Goal: Task Accomplishment & Management: Complete application form

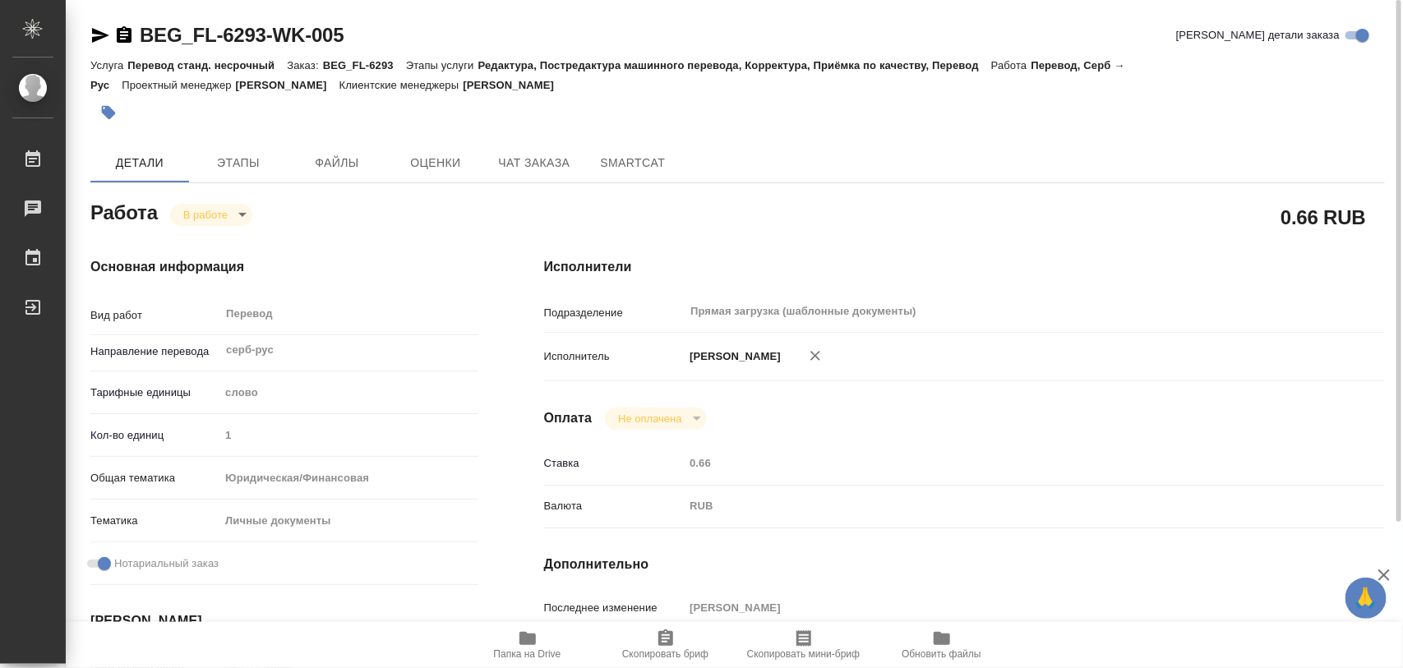
click at [120, 105] on button "button" at bounding box center [108, 113] width 36 height 36
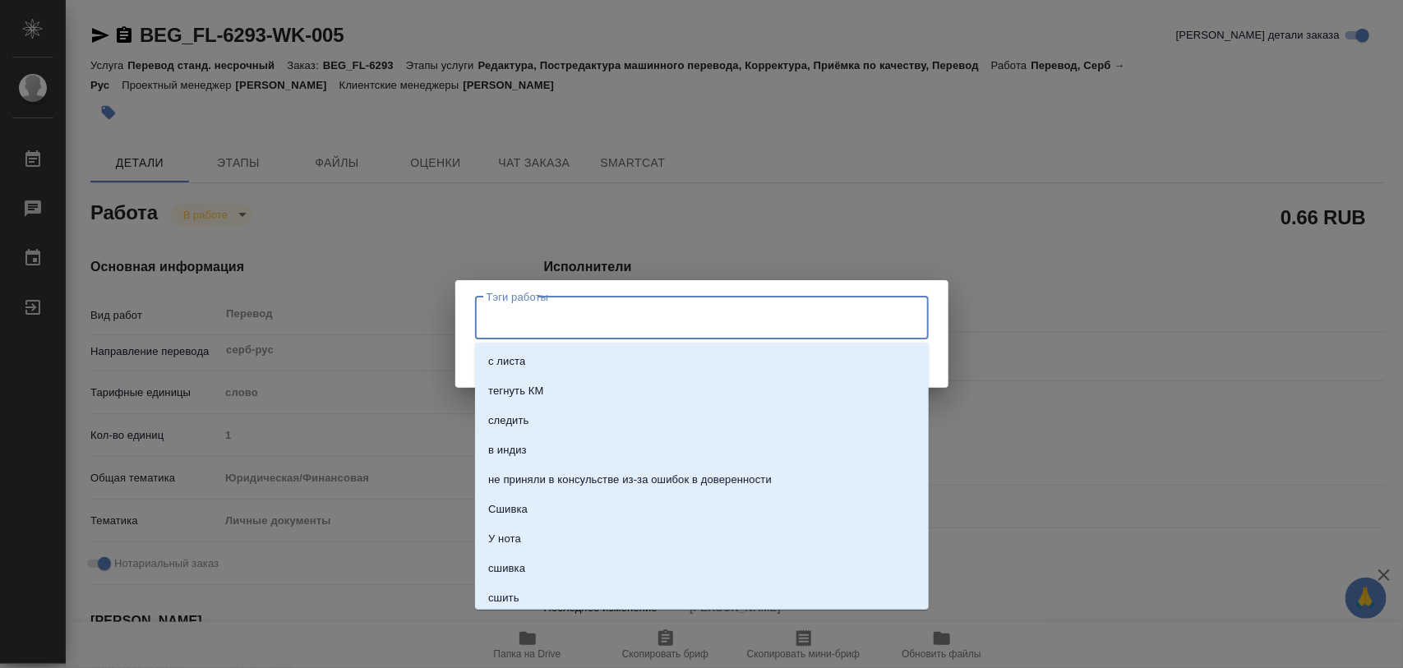
click at [557, 321] on input "Тэги работы" at bounding box center [687, 318] width 408 height 28
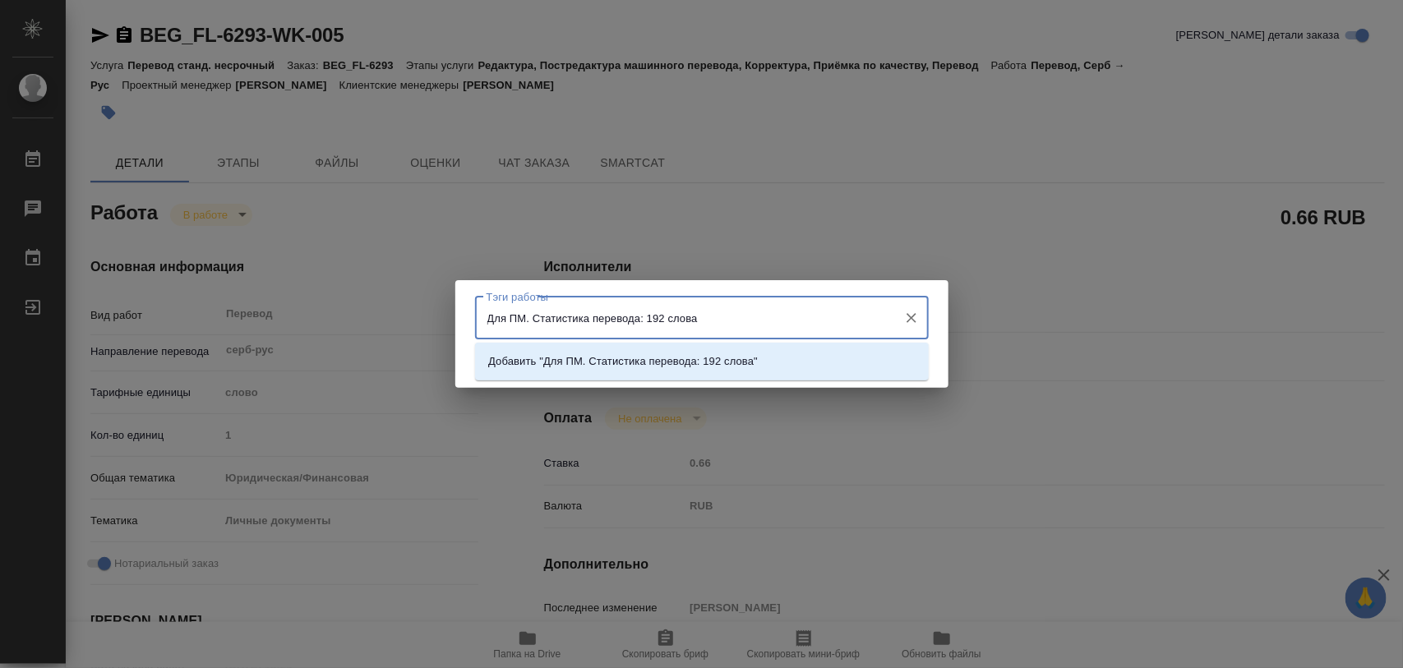
type input "Для ПМ. Статистика перевода: 192 слова."
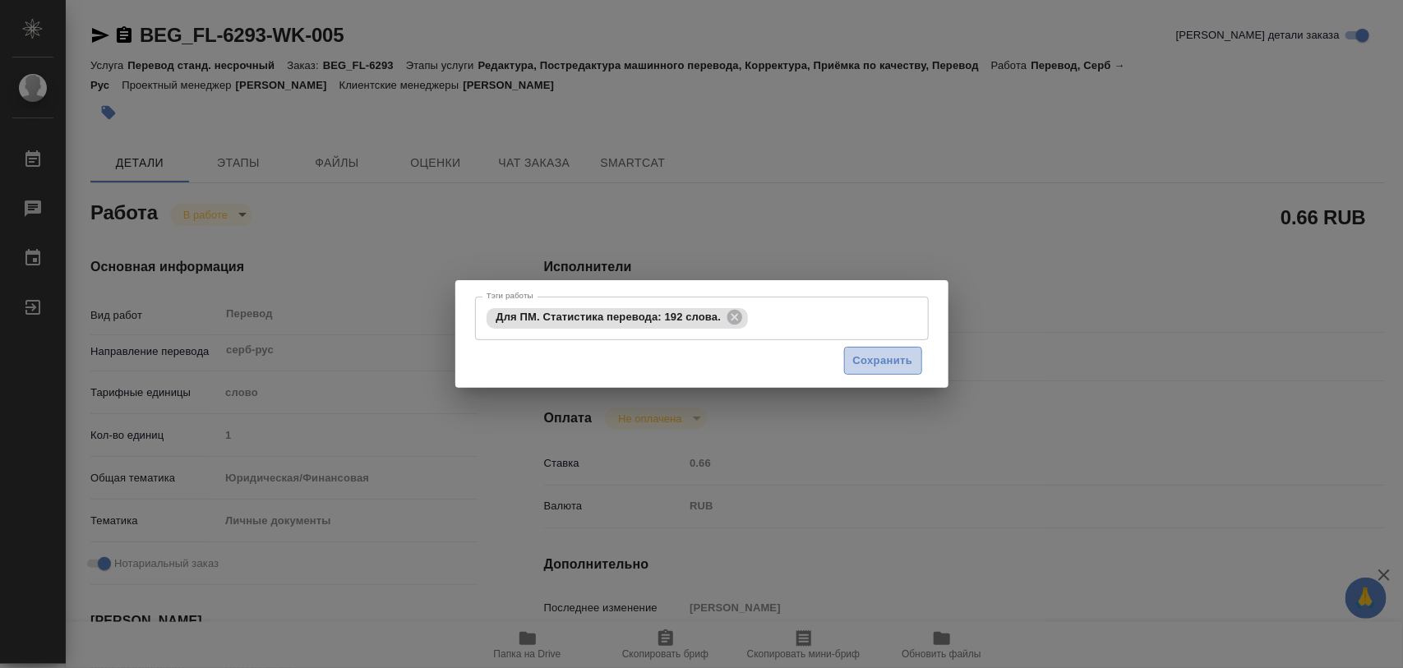
click at [868, 360] on span "Сохранить" at bounding box center [883, 361] width 60 height 19
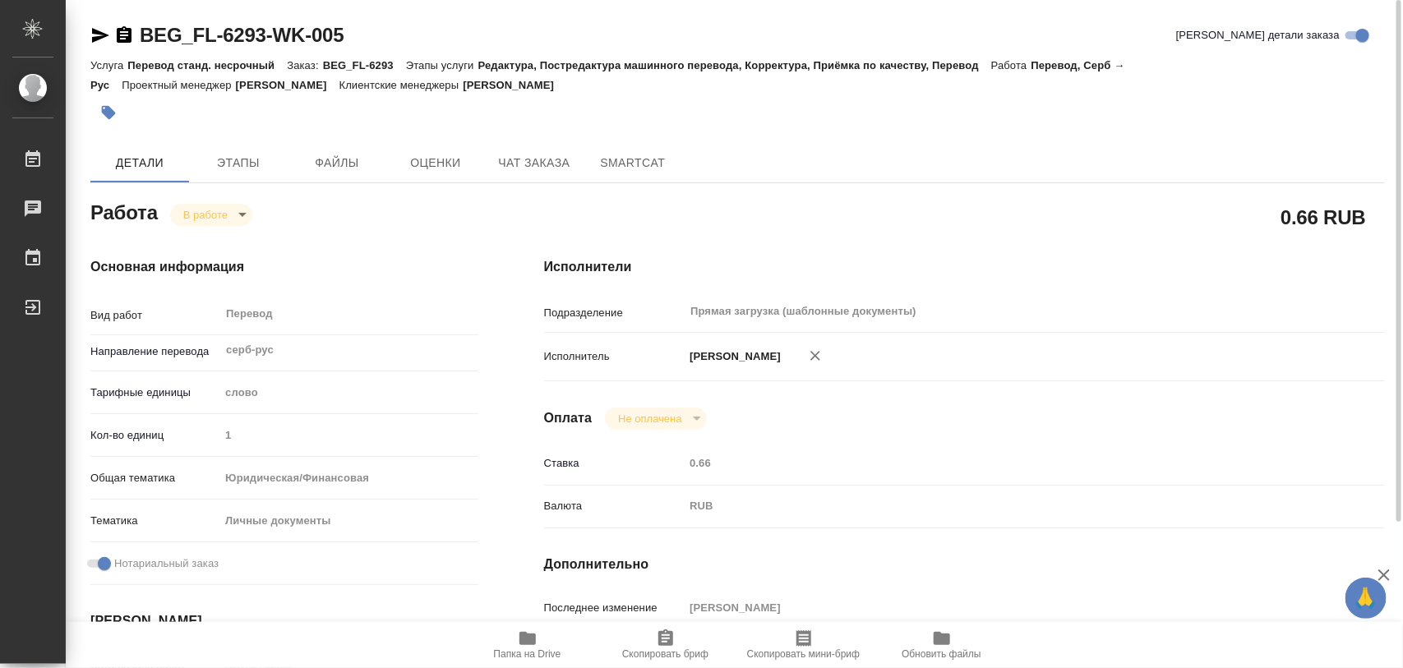
type input "inProgress"
type input "серб-рус"
type input "5a8b1489cc6b4906c91bfd90"
type input "1"
type input "yr-fn"
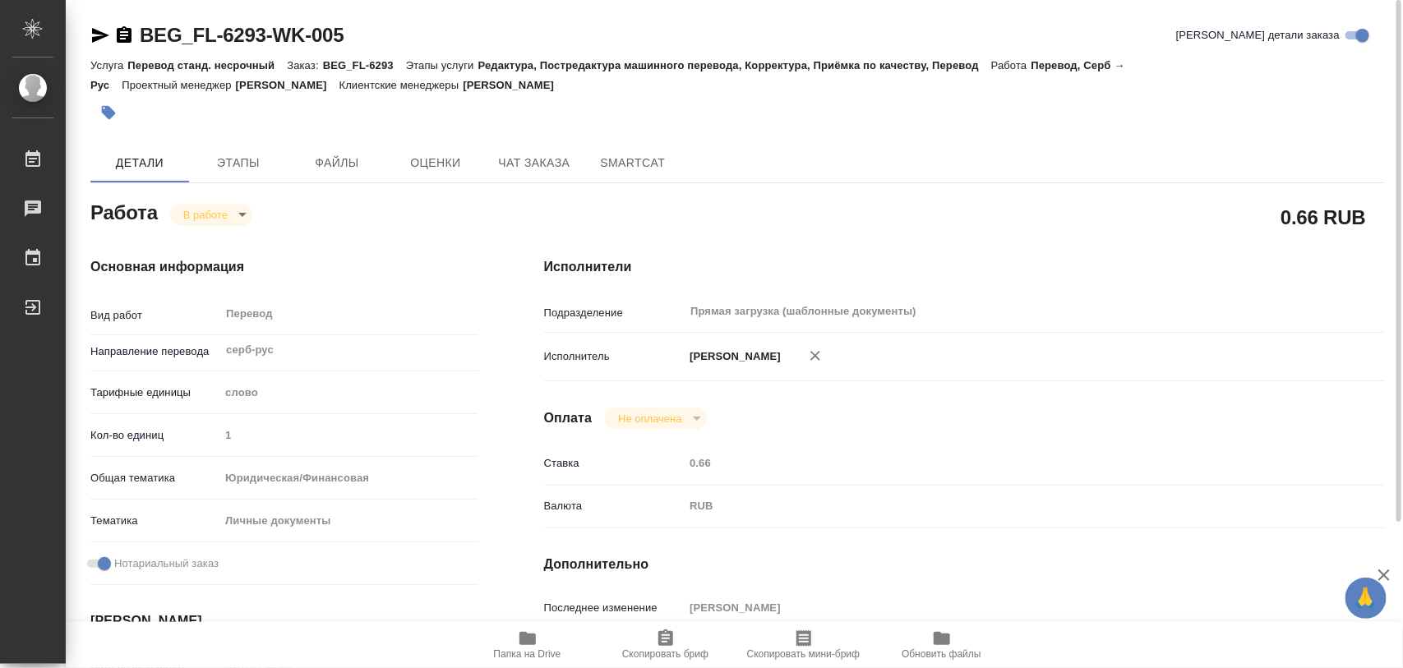
type input "5a8b8b956a9677013d343cfe"
checkbox input "true"
type input "[DATE] 15:29"
type input "[DATE] 17:07"
type input "[DATE] 10:00"
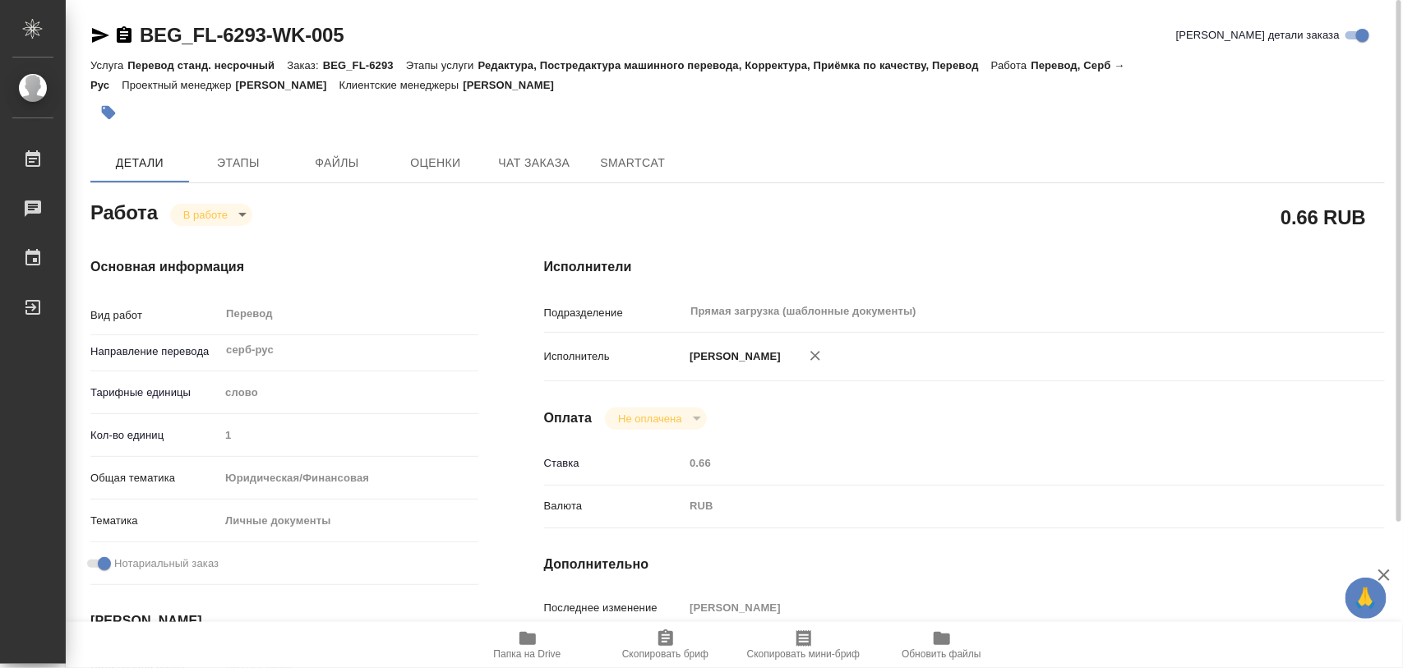
type input "[DATE] 10:00"
type input "Прямая загрузка (шаблонные документы)"
type input "notPayed"
type input "0.66"
type input "RUB"
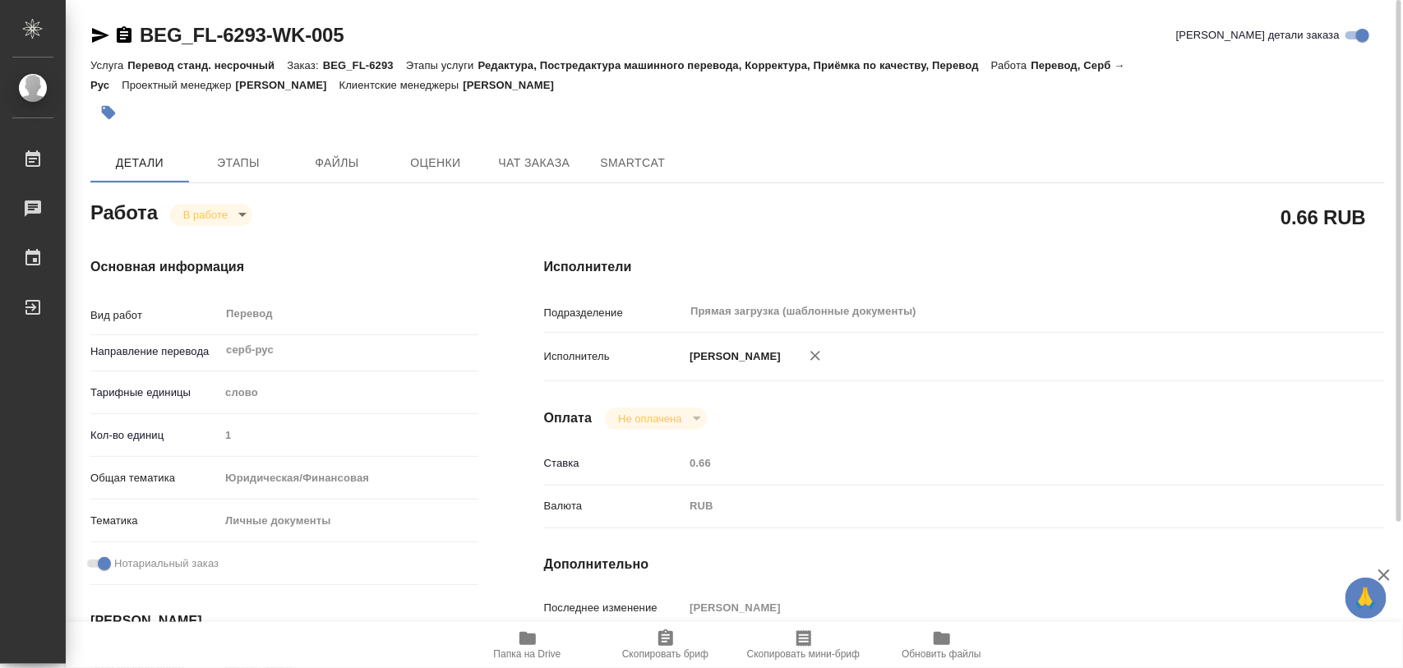
type input "[PERSON_NAME]"
type input "BEG_FL-6293"
type input "Перевод станд. несрочный"
type input "Редактура, Постредактура машинного перевода, Корректура, Приёмка по качеству, П…"
type input "[PERSON_NAME]"
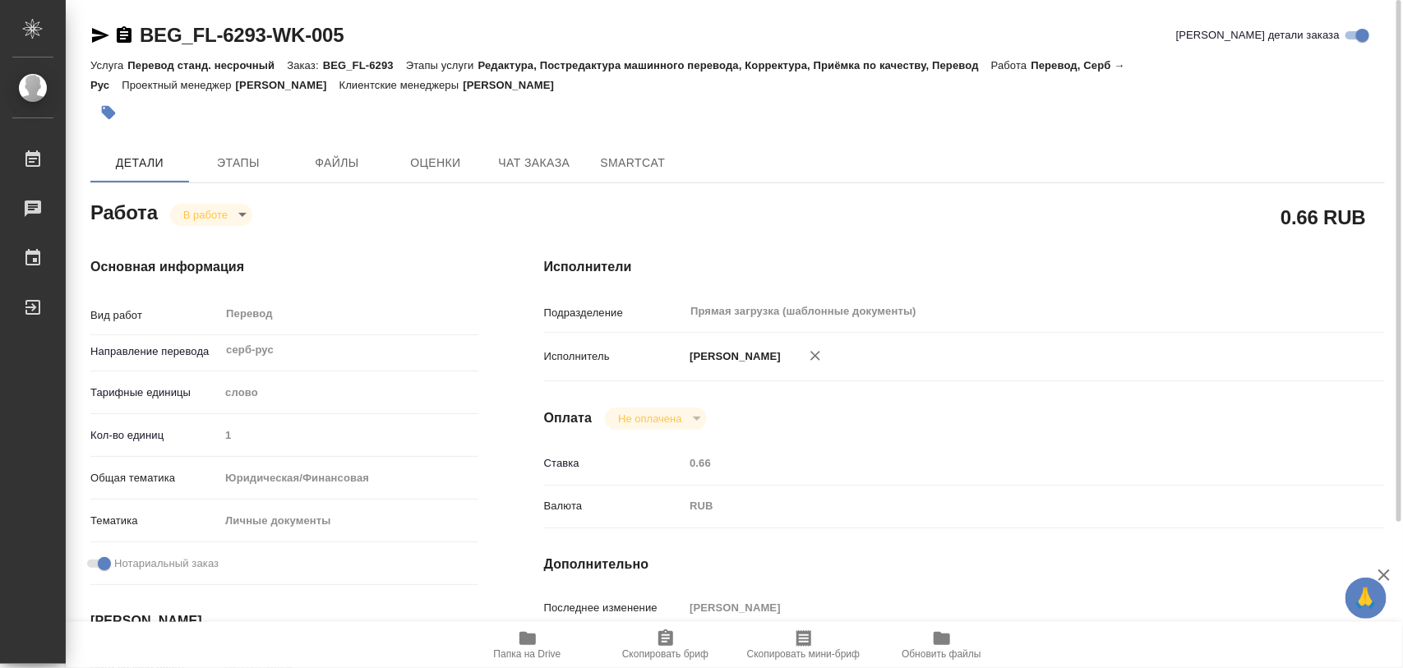
type input "/Clients/FL_BEG/Orders/BEG_FL-6293"
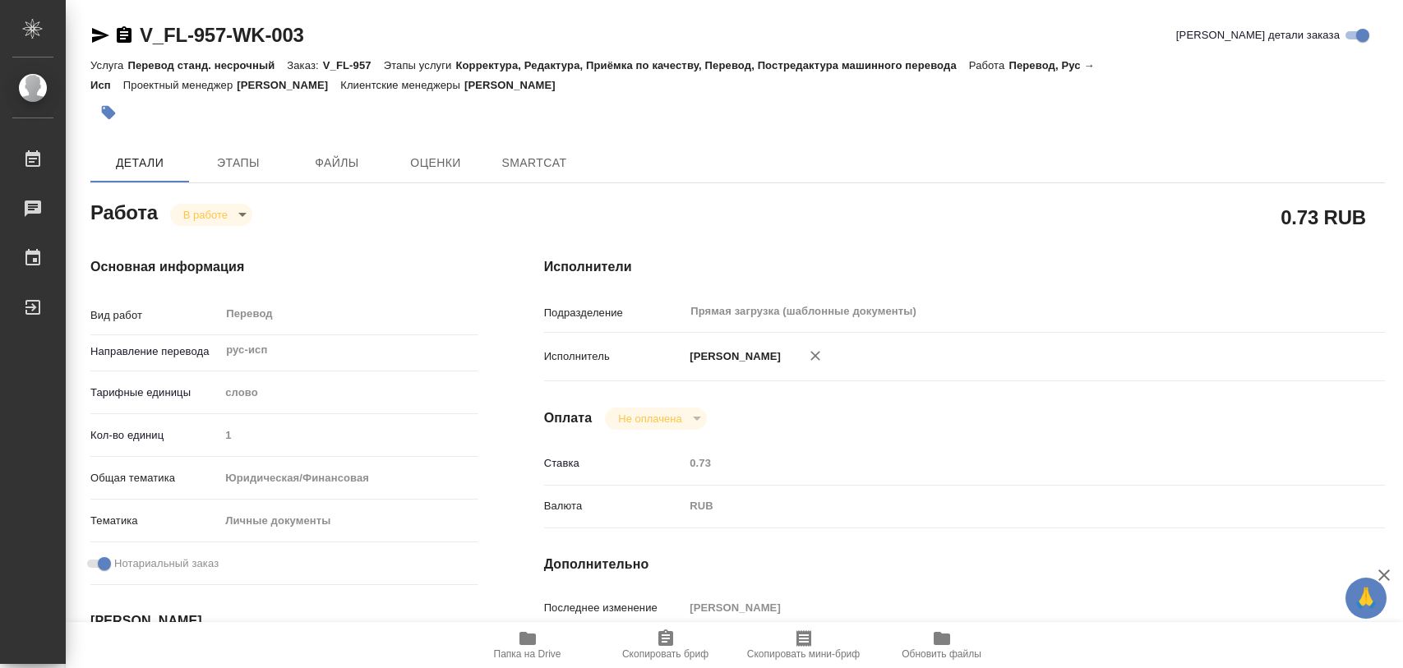
type textarea "x"
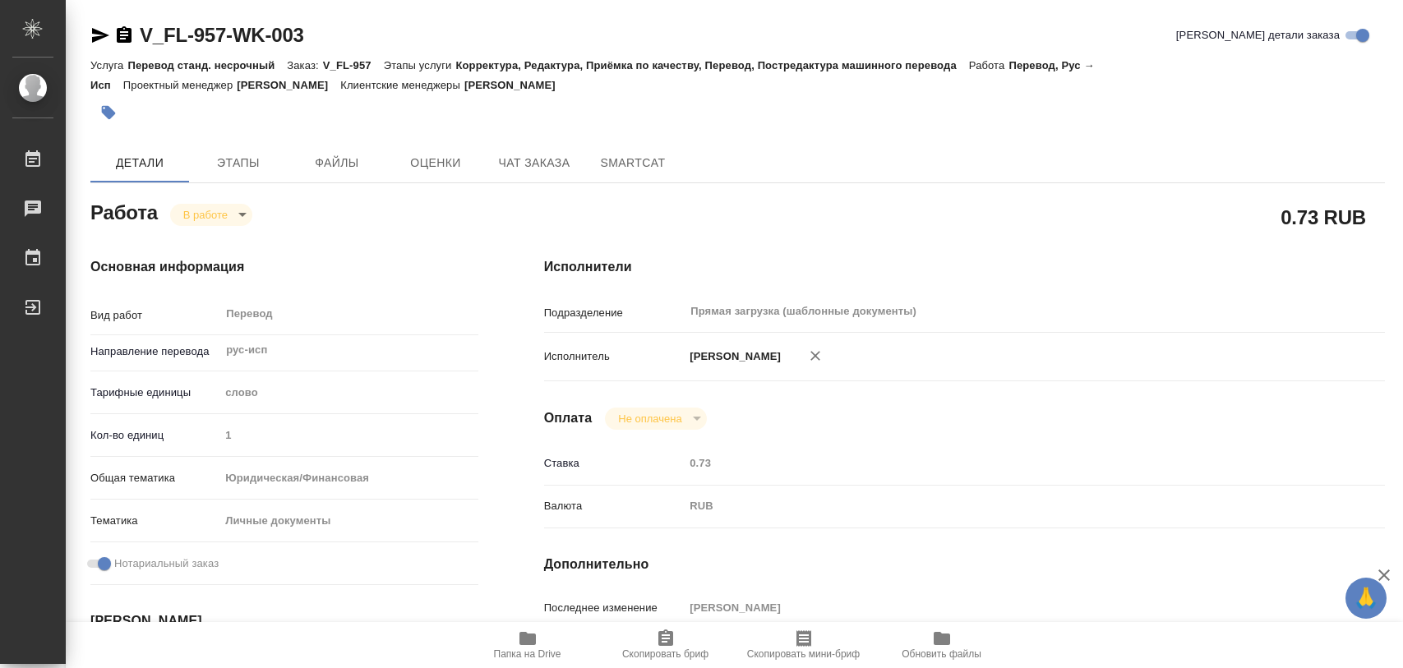
type textarea "x"
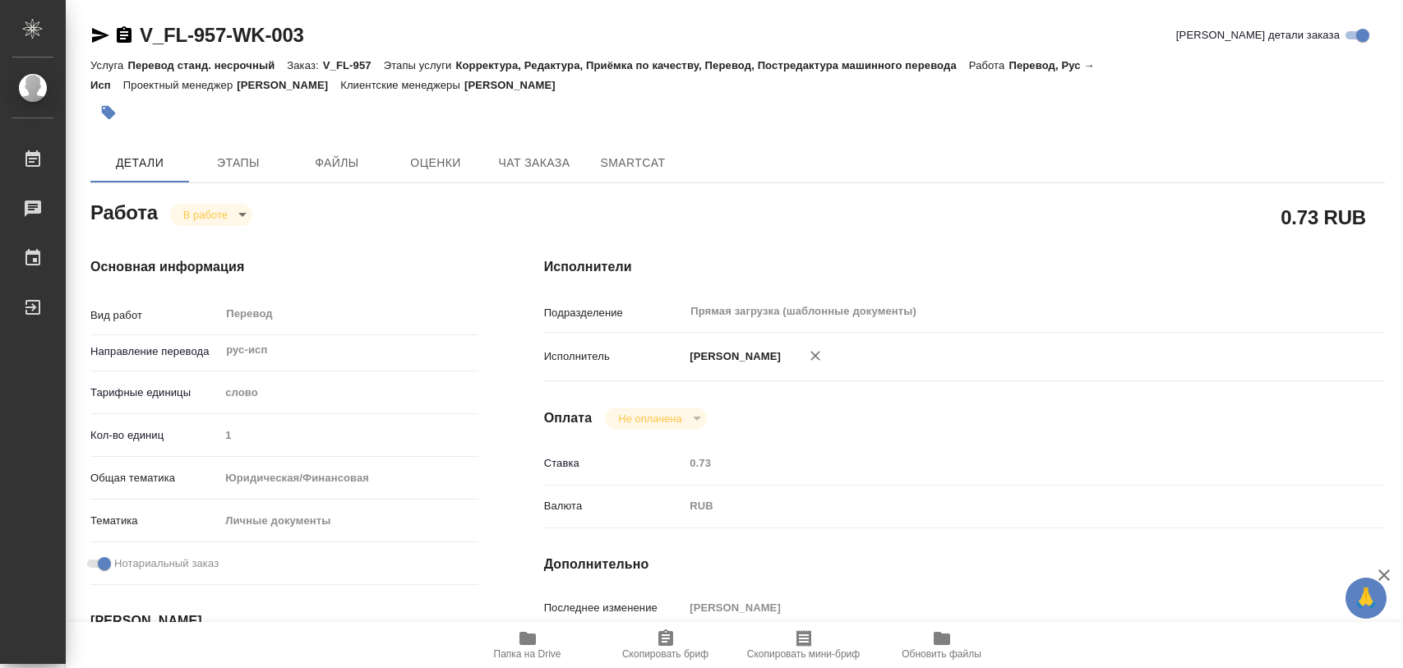
type textarea "x"
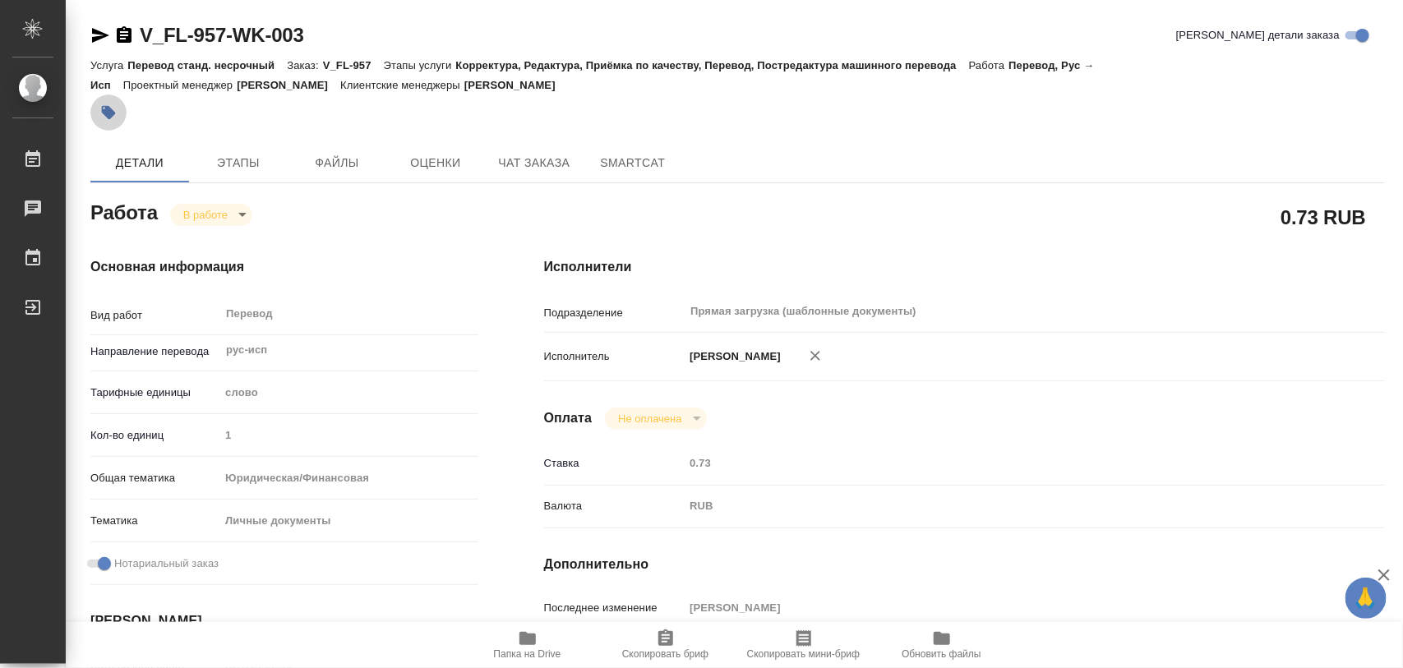
click at [113, 112] on icon "button" at bounding box center [109, 113] width 14 height 14
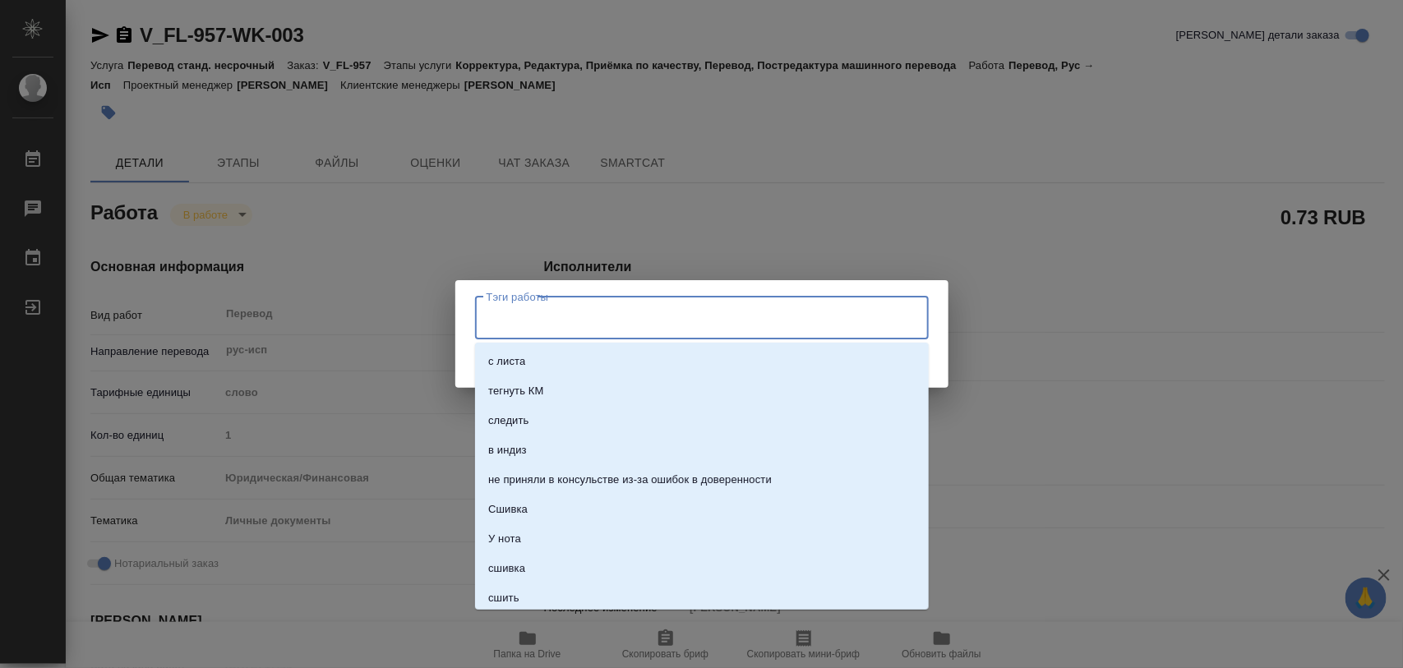
click at [600, 323] on input "Тэги работы" at bounding box center [687, 318] width 408 height 28
type input "100"
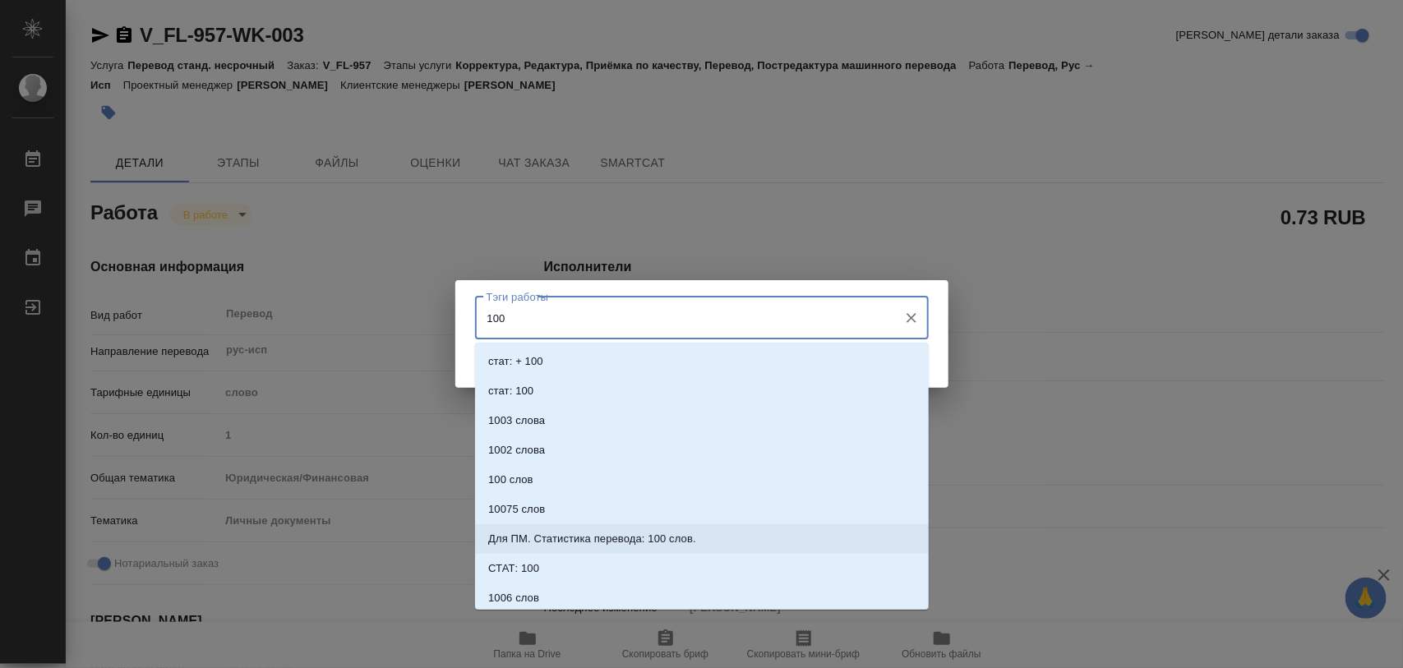
click at [666, 531] on p "Для ПМ. Статистика перевода: 100 слов." at bounding box center [592, 539] width 208 height 16
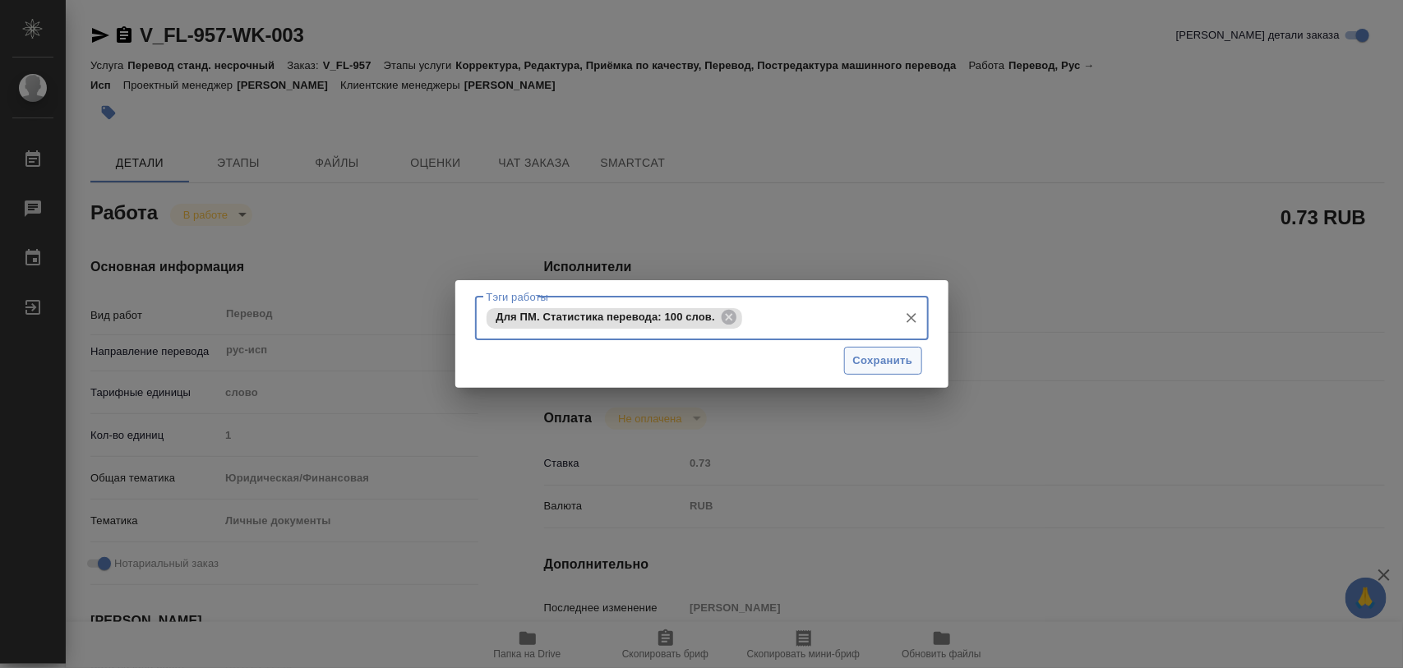
click at [888, 360] on span "Сохранить" at bounding box center [883, 361] width 60 height 19
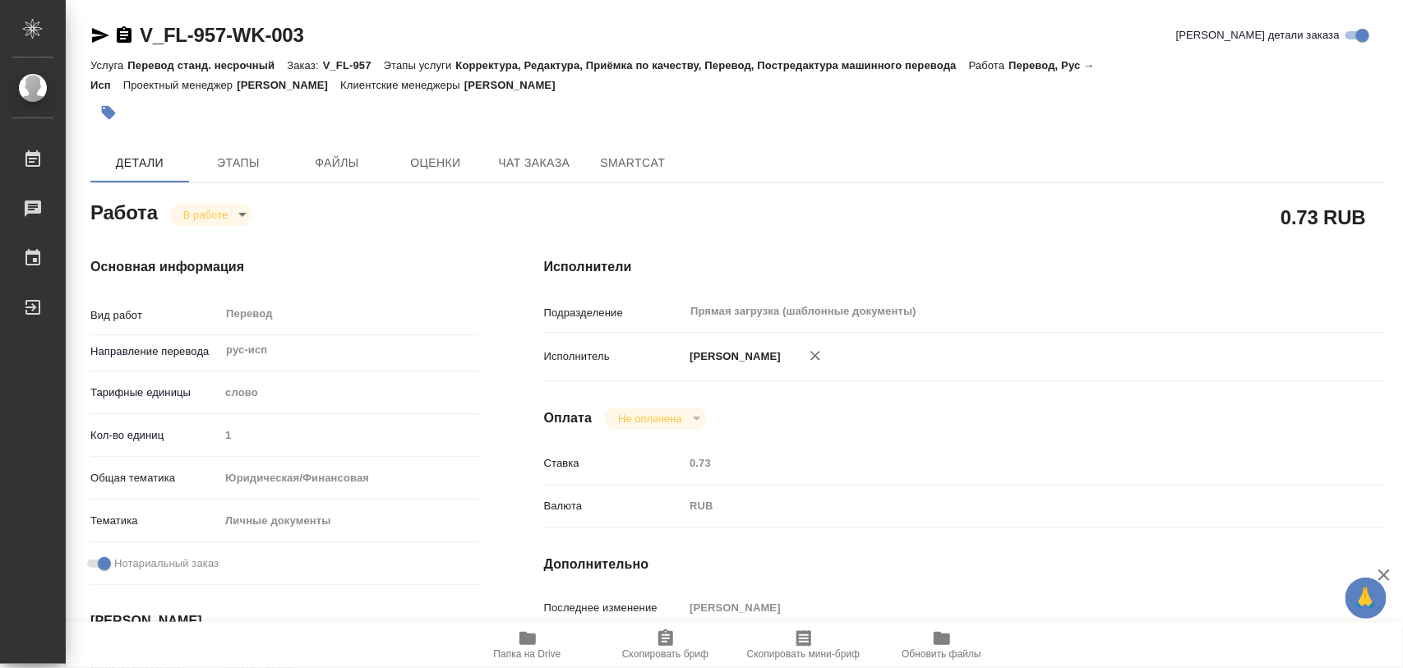
type input "inProgress"
type textarea "Перевод"
type textarea "x"
type input "рус-исп"
type input "5a8b1489cc6b4906c91bfd90"
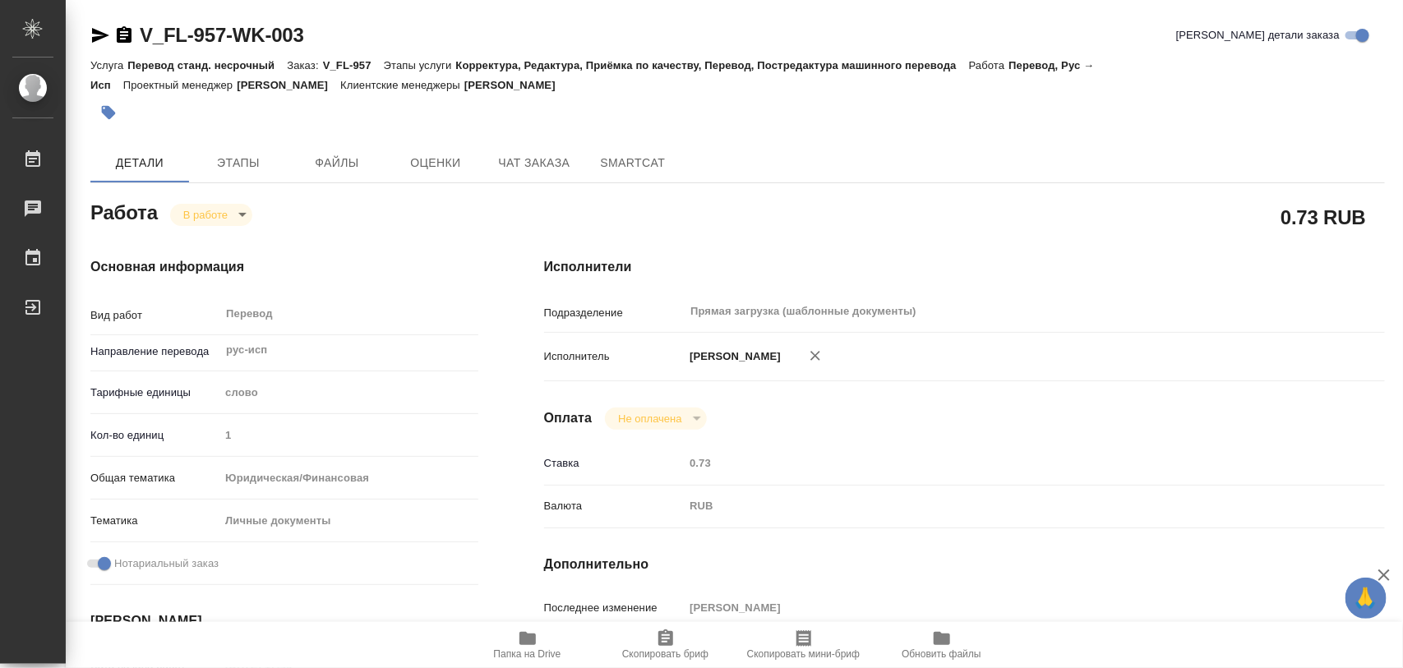
type input "1"
type input "yr-fn"
type input "5a8b8b956a9677013d343cfe"
checkbox input "true"
type input "26.09.2025 17:49"
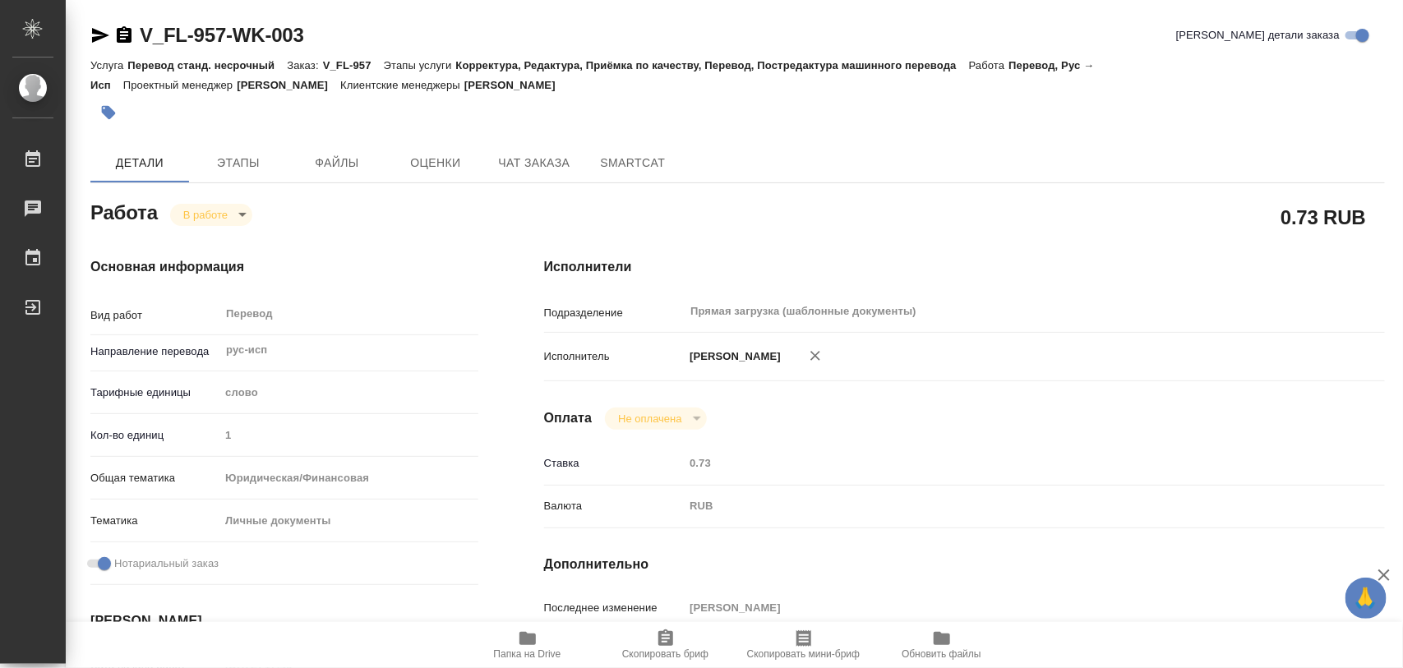
type input "26.09.2025 18:16"
type input "29.09.2025 13:00"
type input "Прямая загрузка (шаблонные документы)"
type input "notPayed"
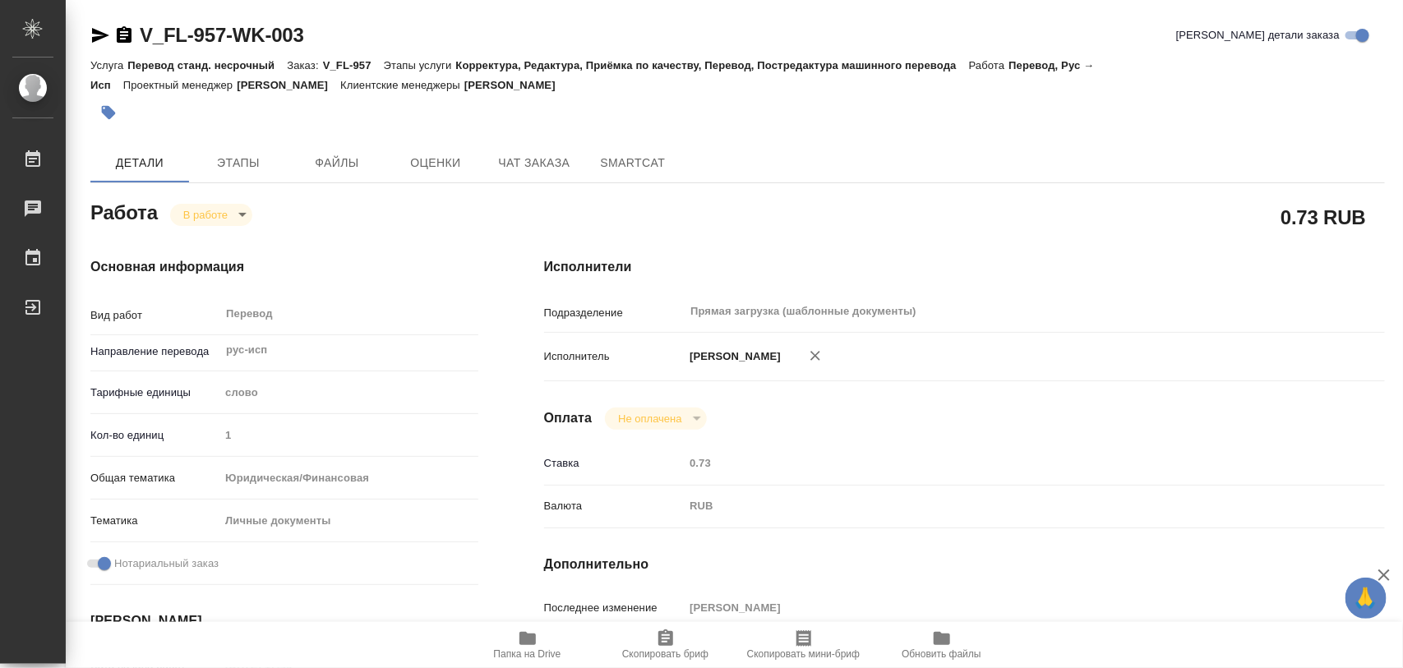
type input "0.73"
type input "RUB"
type input "[PERSON_NAME]"
type textarea "x"
type textarea "/Clients/FL_V/Orders/V_FL-957/Translated/V_FL-957-WK-003"
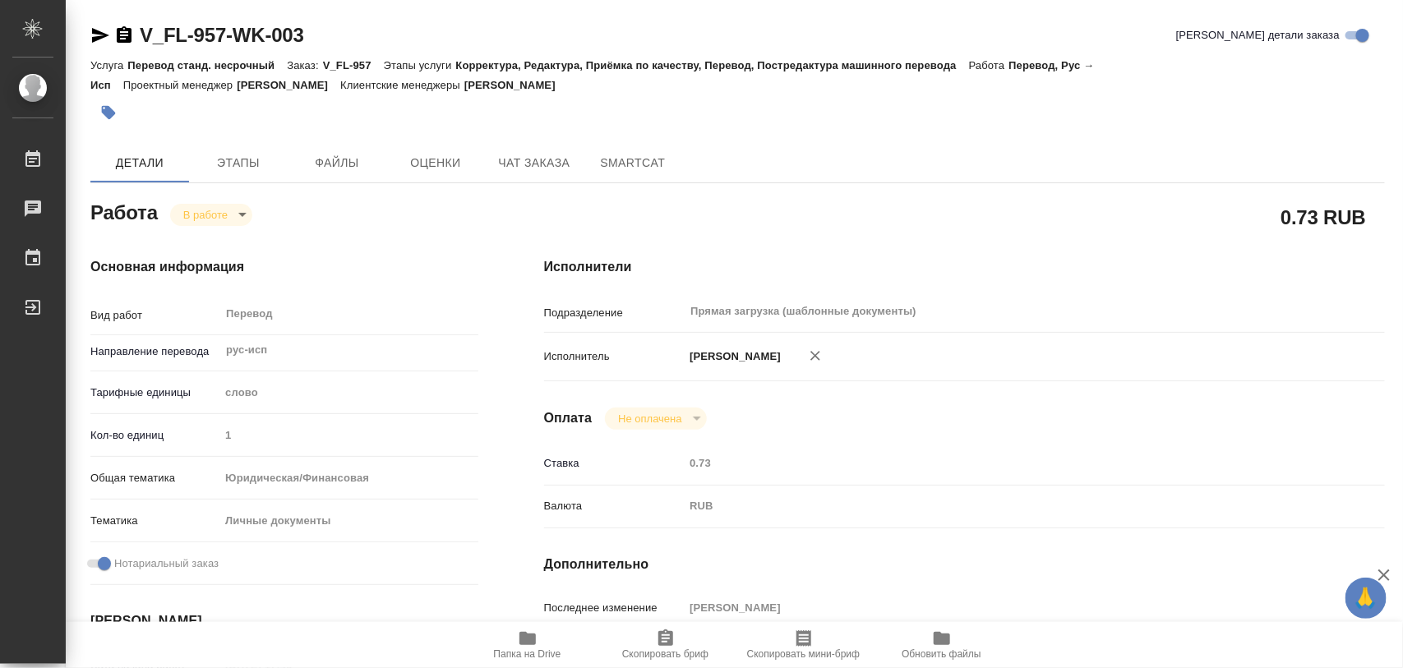
type textarea "x"
type input "V_FL-957"
type input "Перевод станд. несрочный"
type input "Корректура, Редактура, Приёмка по качеству, Перевод, Постредактура машинного пе…"
type input "Богомолова Анастасия"
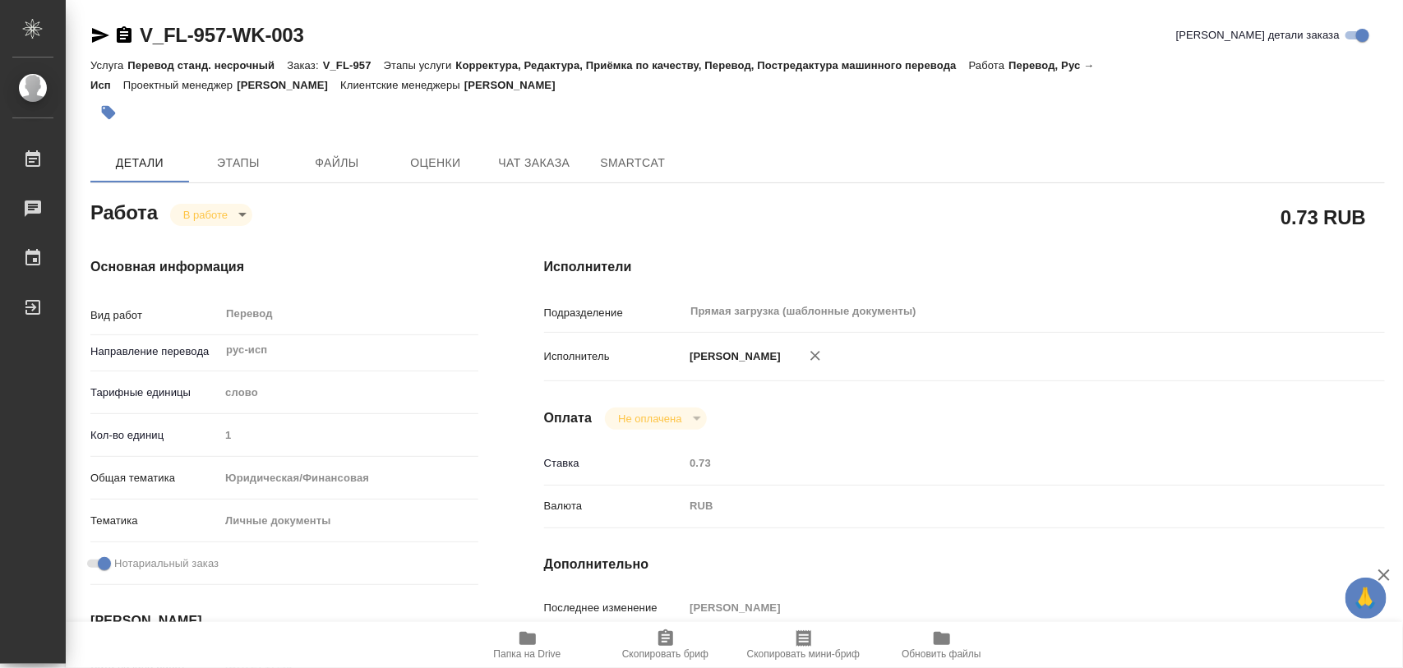
type input "/Clients/FL_V/Orders/V_FL-957"
type textarea "Akopyan Luiza Ivanovna"
type textarea "x"
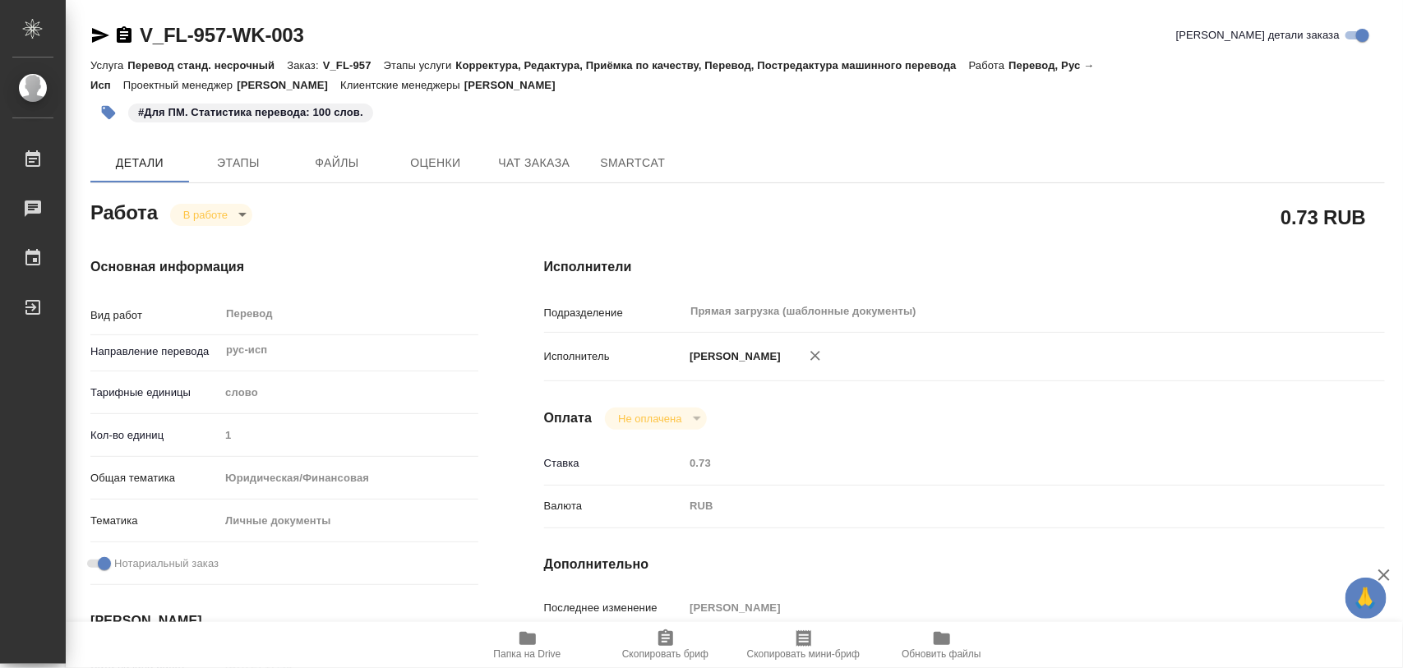
type textarea "x"
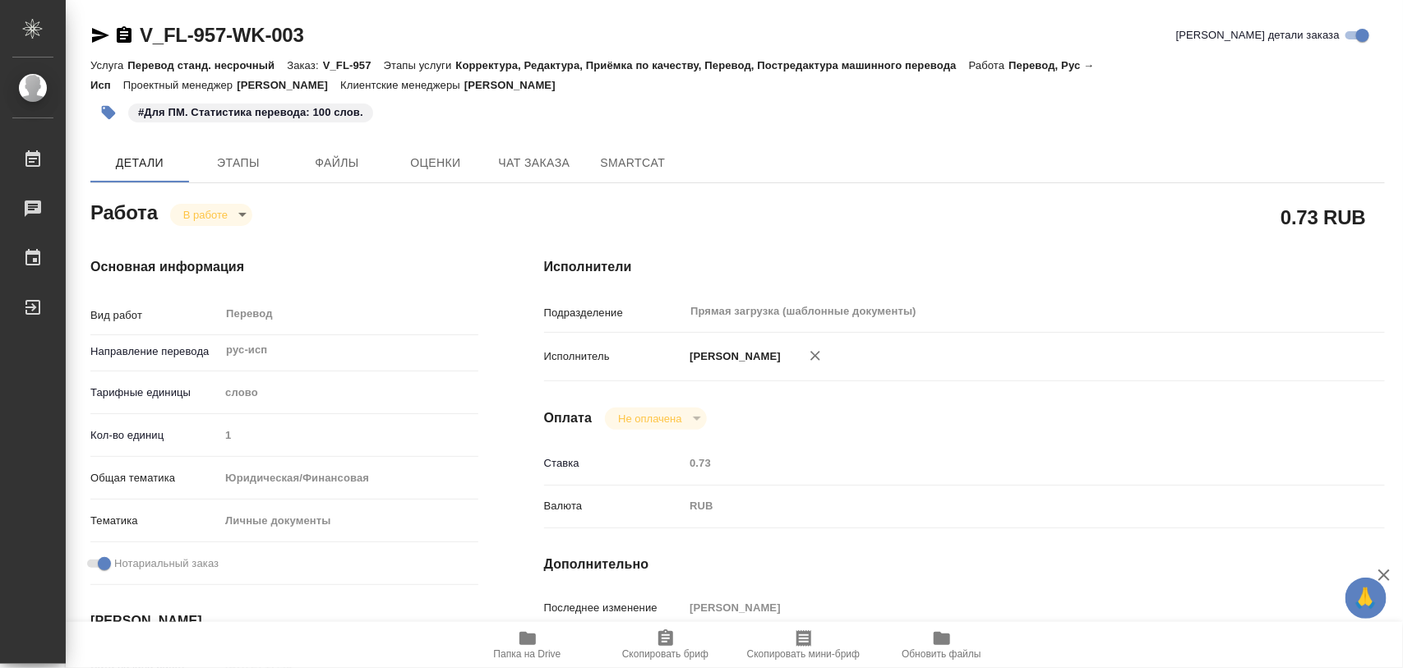
type textarea "x"
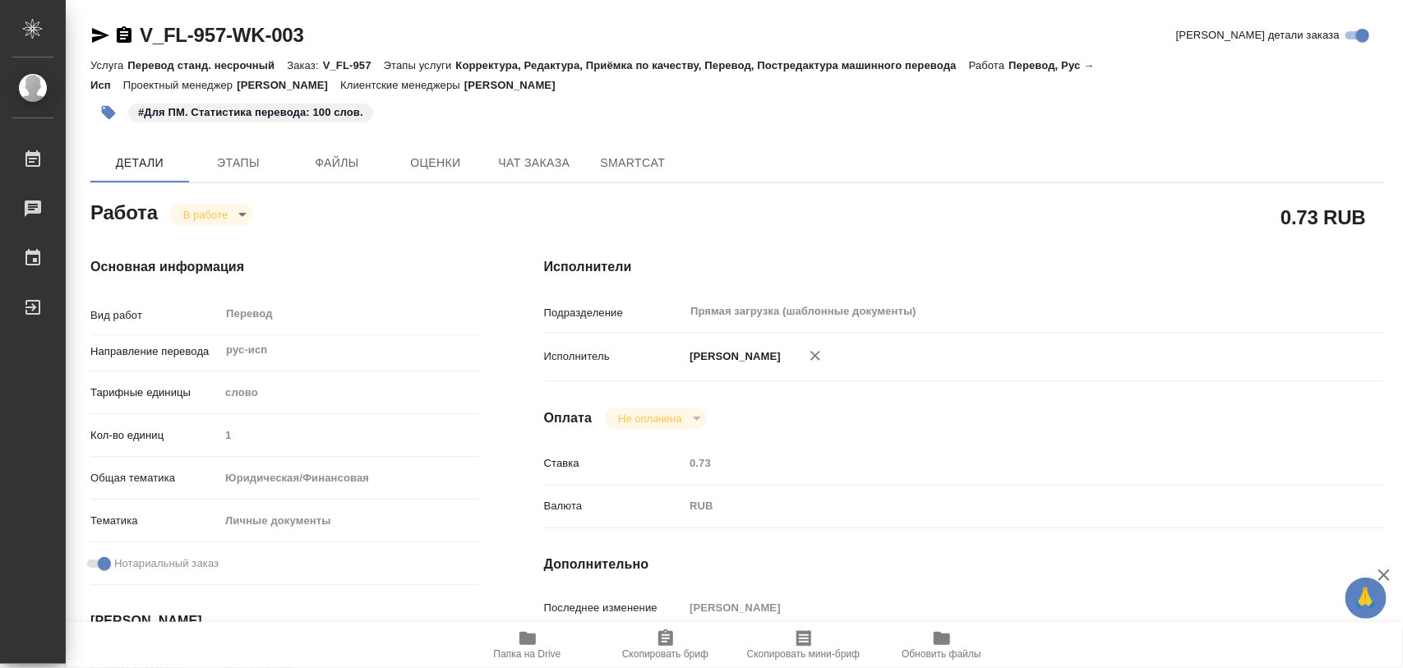
type textarea "x"
